Goal: Task Accomplishment & Management: Manage account settings

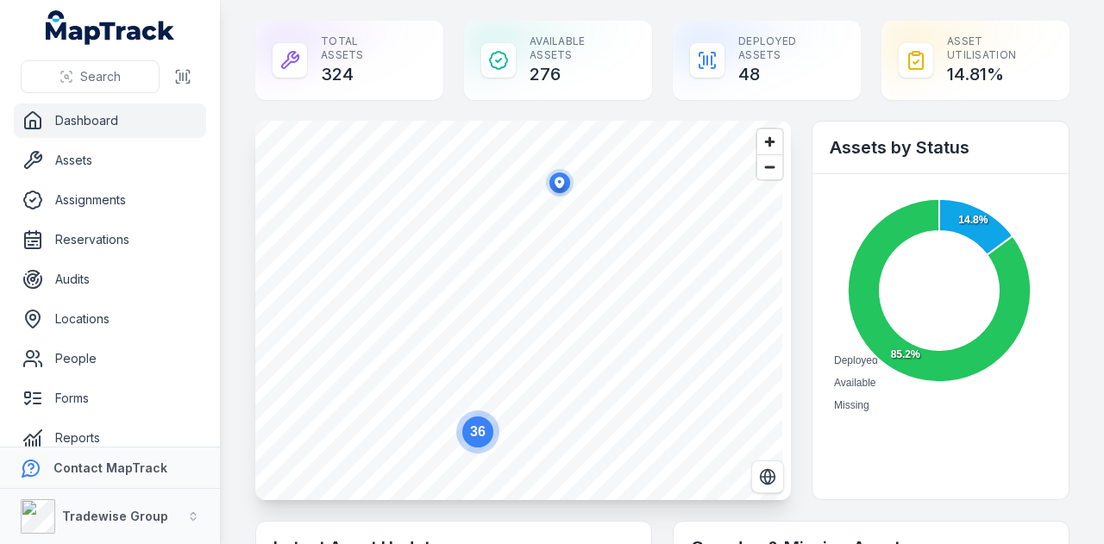
click at [355, 50] on div "Total Assets 324" at bounding box center [349, 60] width 188 height 79
click at [302, 50] on div at bounding box center [289, 60] width 34 height 34
click at [292, 54] on icon at bounding box center [290, 60] width 16 height 16
click at [47, 173] on link "Assets" at bounding box center [110, 160] width 192 height 34
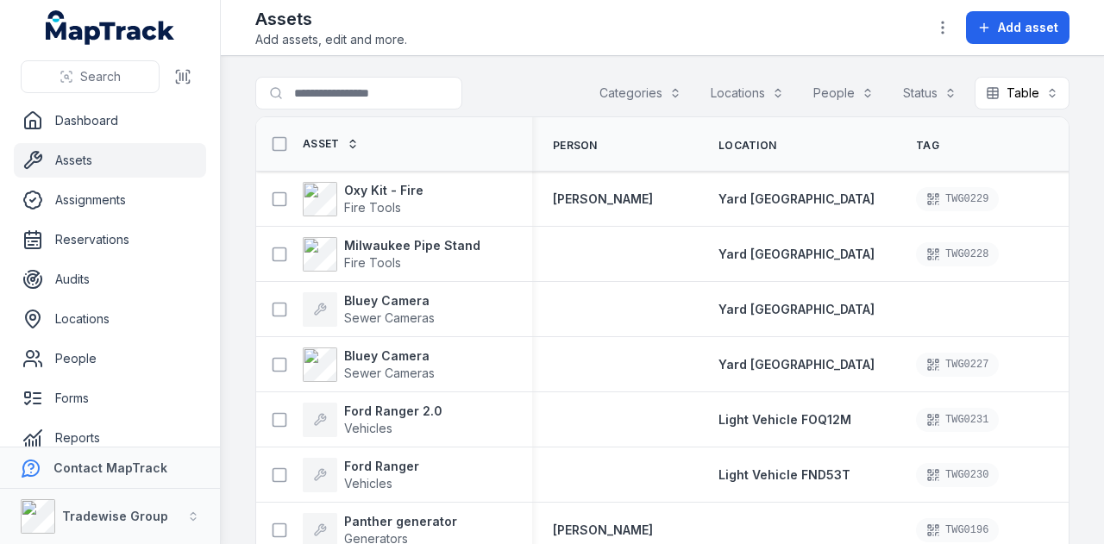
click at [757, 141] on span "Location" at bounding box center [747, 146] width 58 height 14
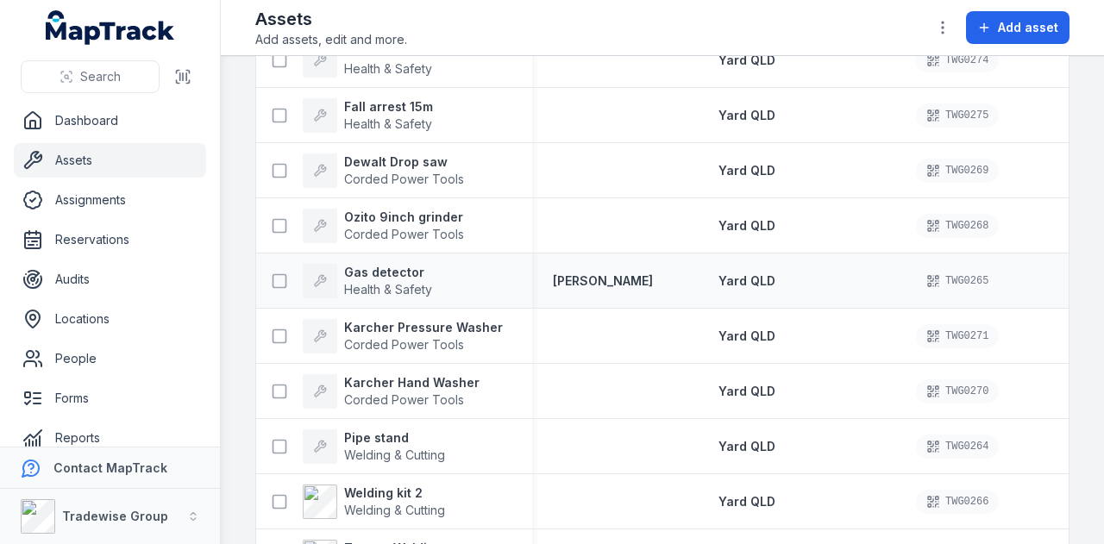
scroll to position [745, 0]
click at [401, 265] on strong "Gas detector" at bounding box center [388, 273] width 88 height 17
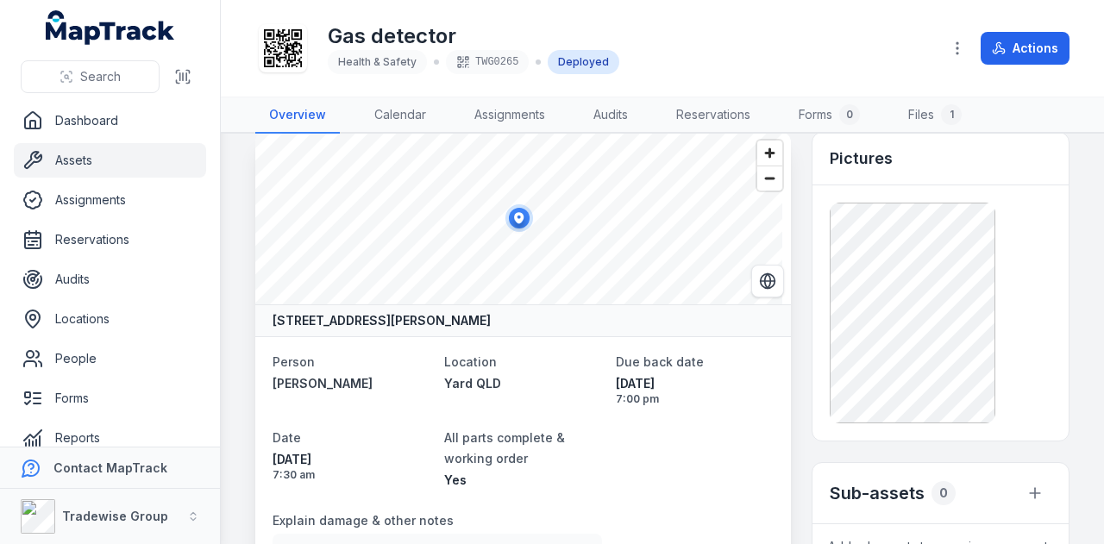
scroll to position [20, 0]
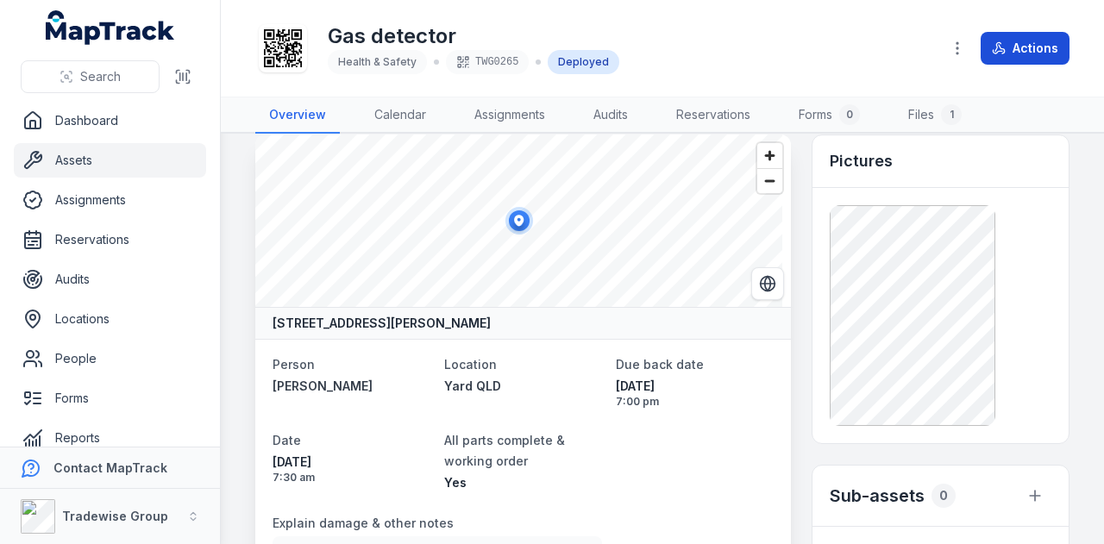
click at [1047, 51] on button "Actions" at bounding box center [1024, 48] width 89 height 33
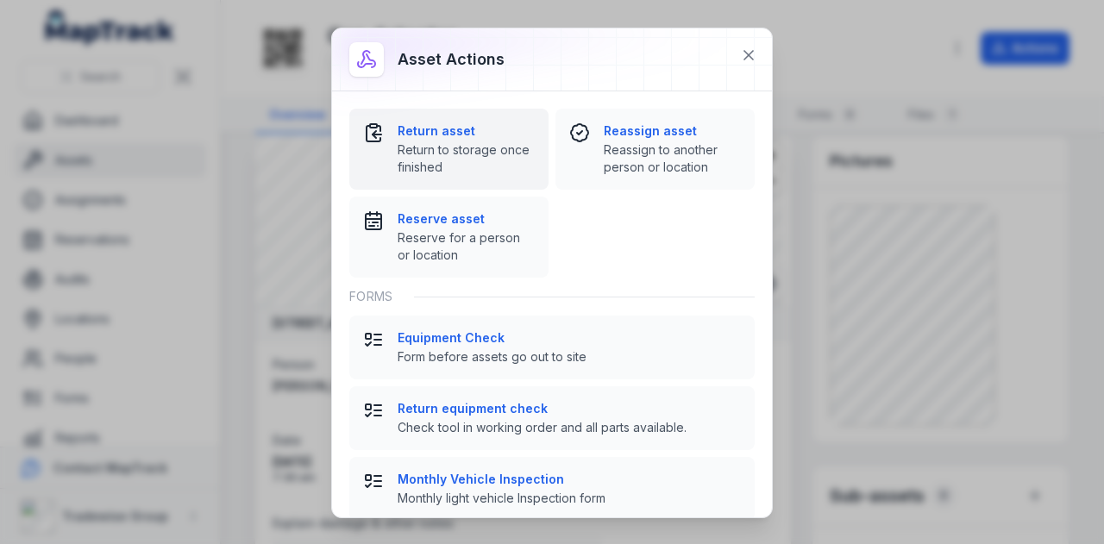
click at [474, 154] on span "Return to storage once finished" at bounding box center [465, 158] width 137 height 34
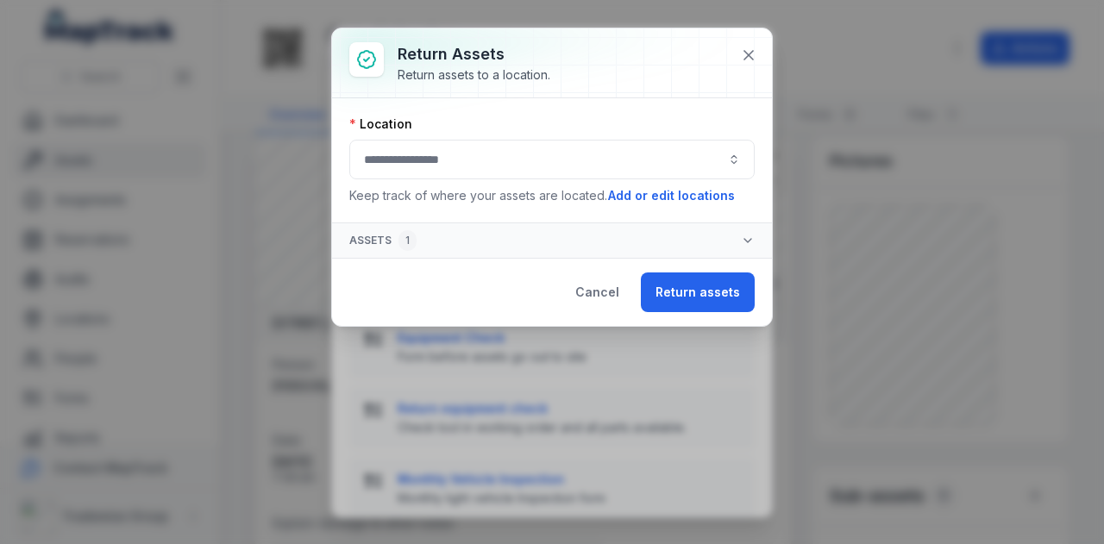
click at [474, 154] on button "button" at bounding box center [551, 160] width 405 height 40
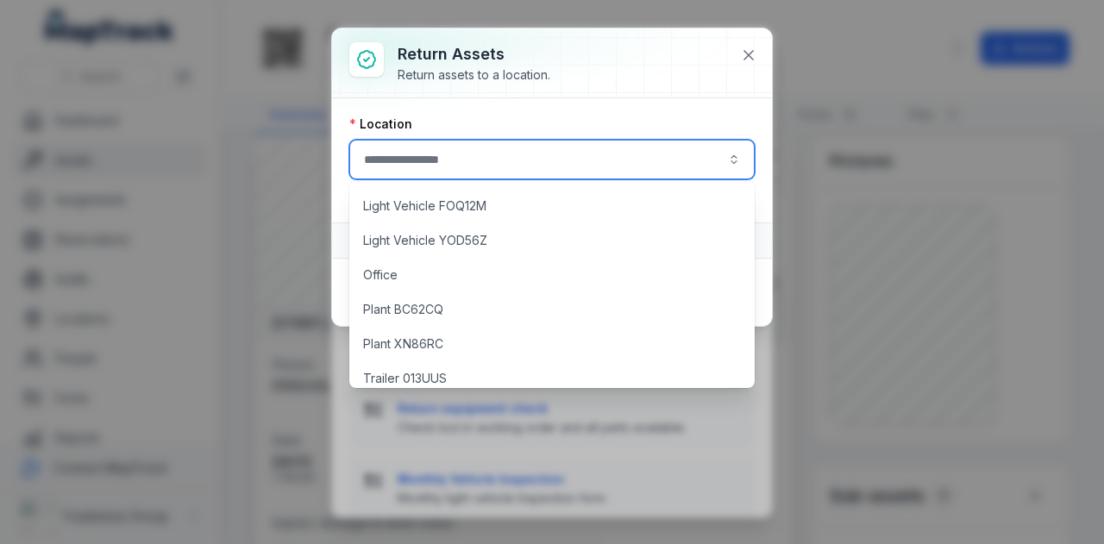
scroll to position [1217, 0]
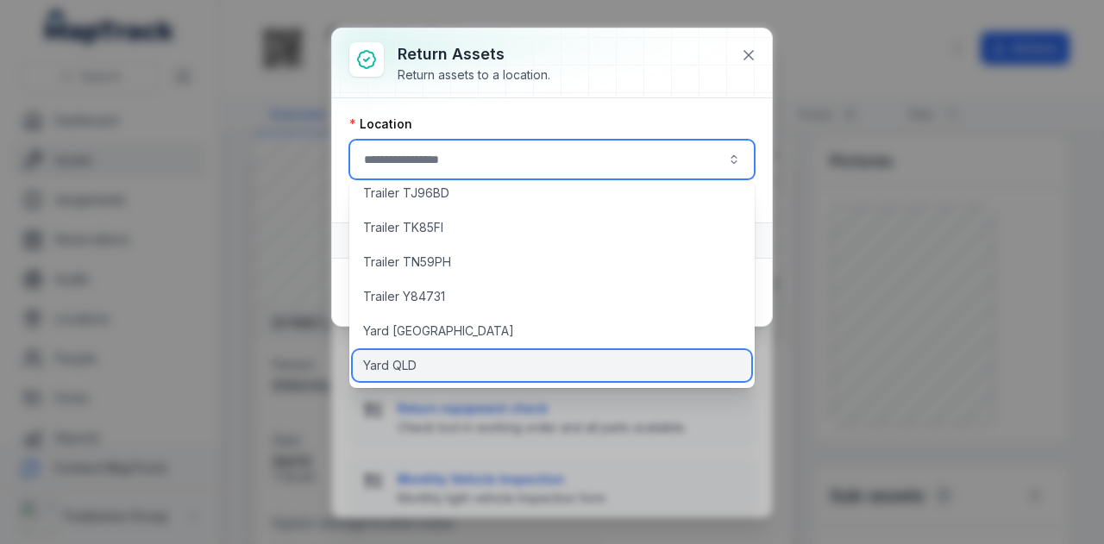
click at [387, 369] on span "Yard QLD" at bounding box center [389, 365] width 53 height 17
type input "********"
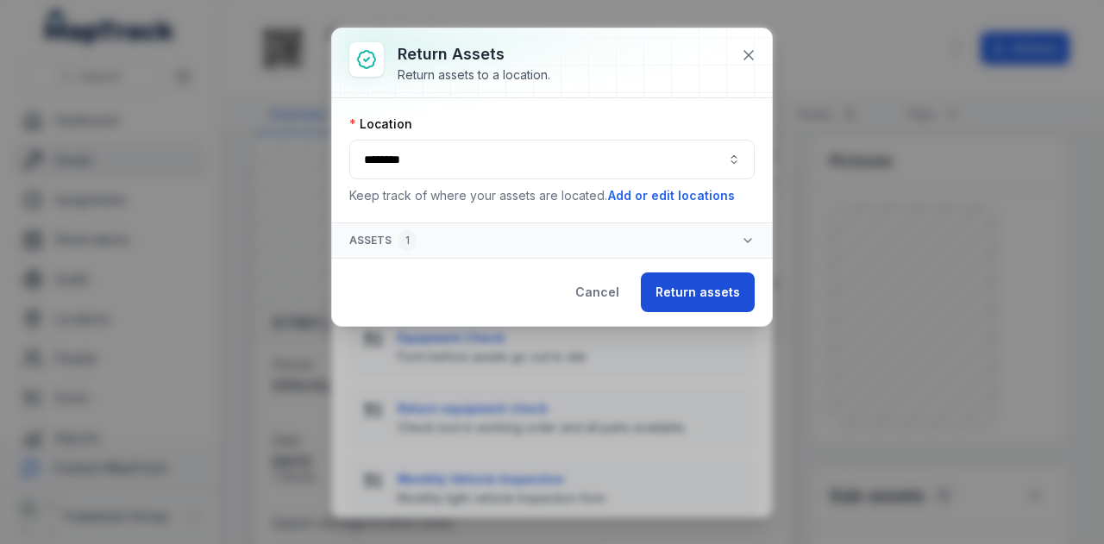
click at [680, 289] on button "Return assets" at bounding box center [698, 292] width 114 height 40
